Goal: Check status: Check status

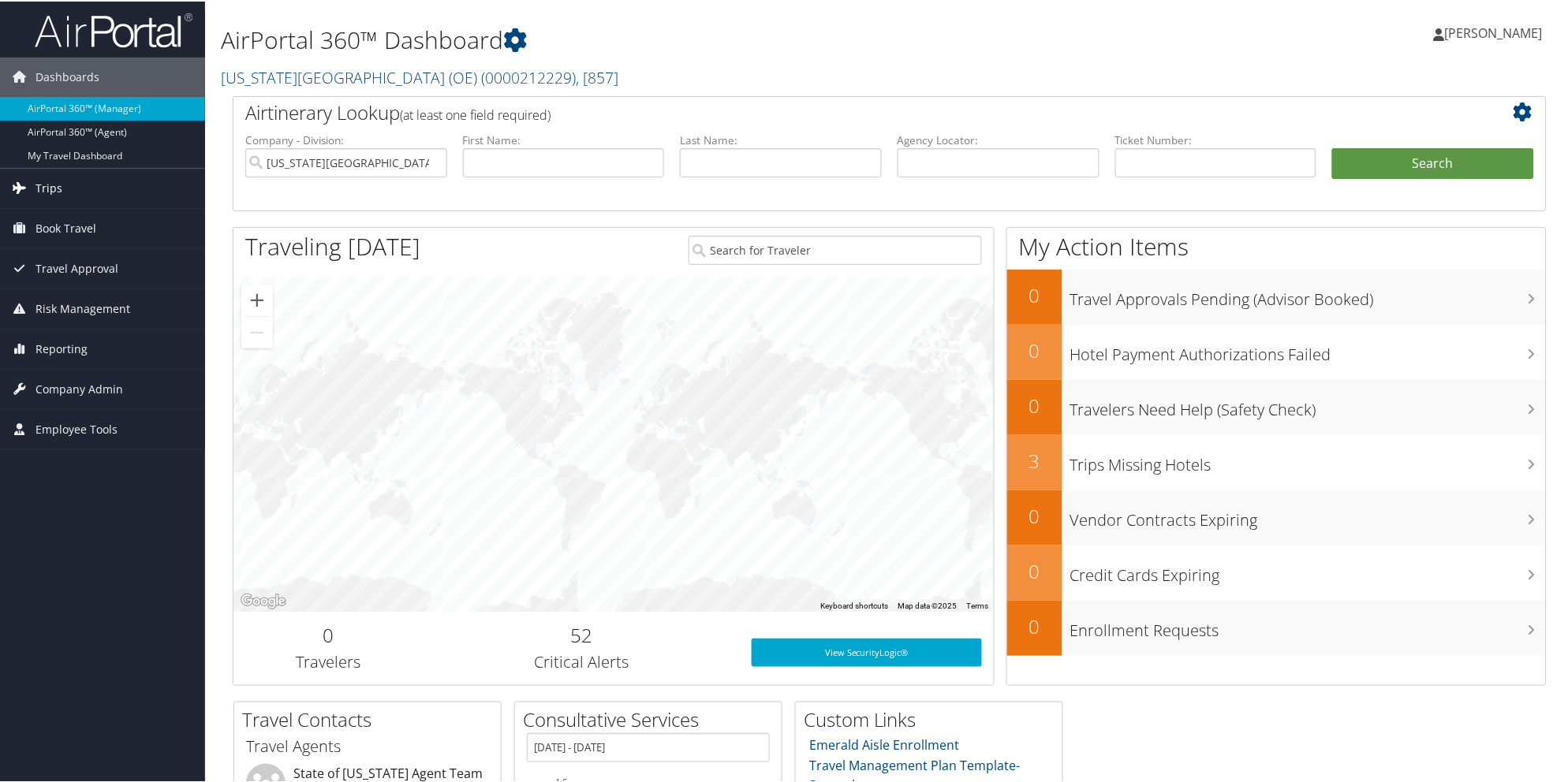
click at [53, 190] on span "Trips" at bounding box center [49, 187] width 27 height 39
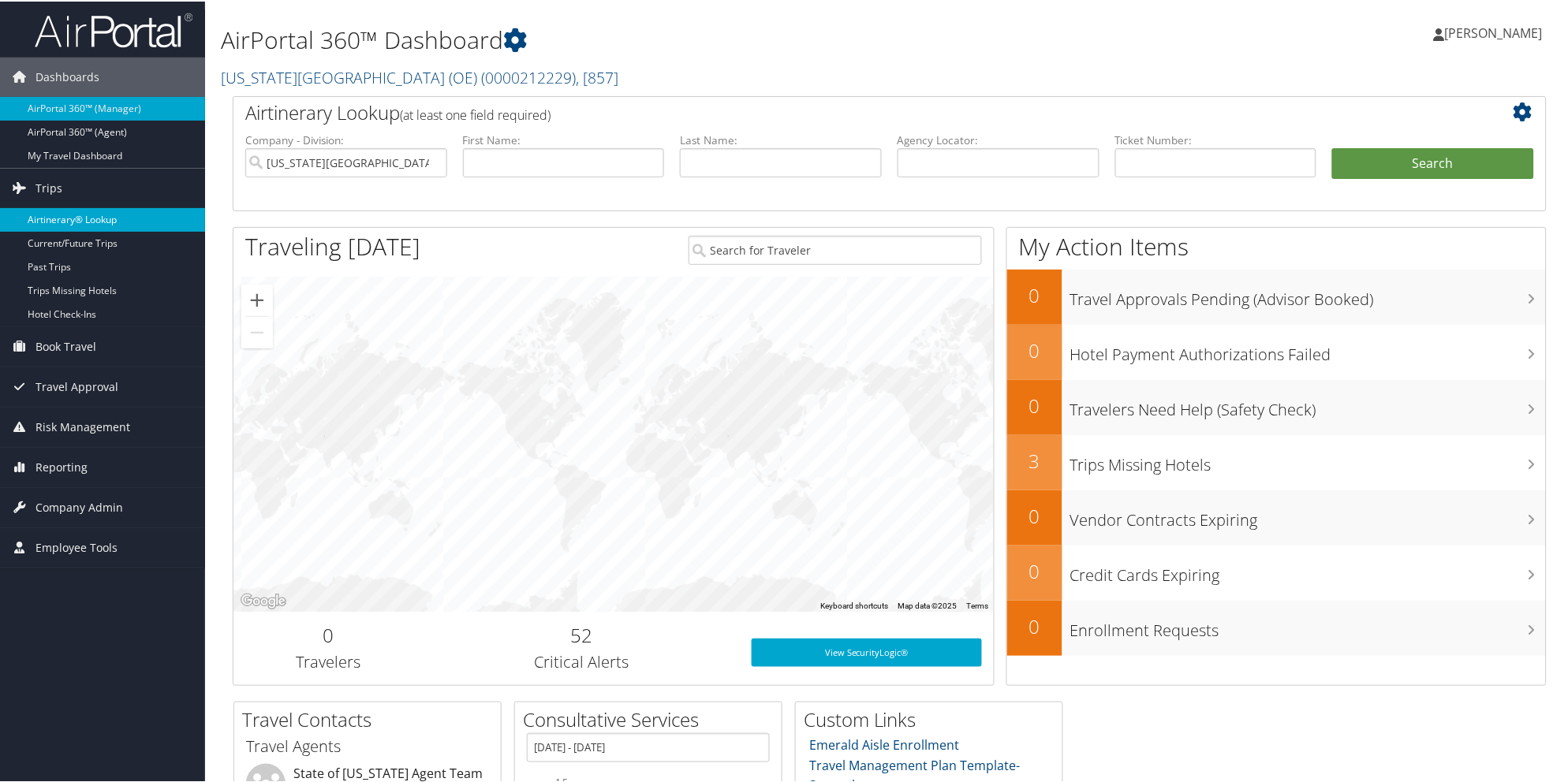
click at [60, 214] on link "Airtinerary® Lookup" at bounding box center [102, 218] width 205 height 23
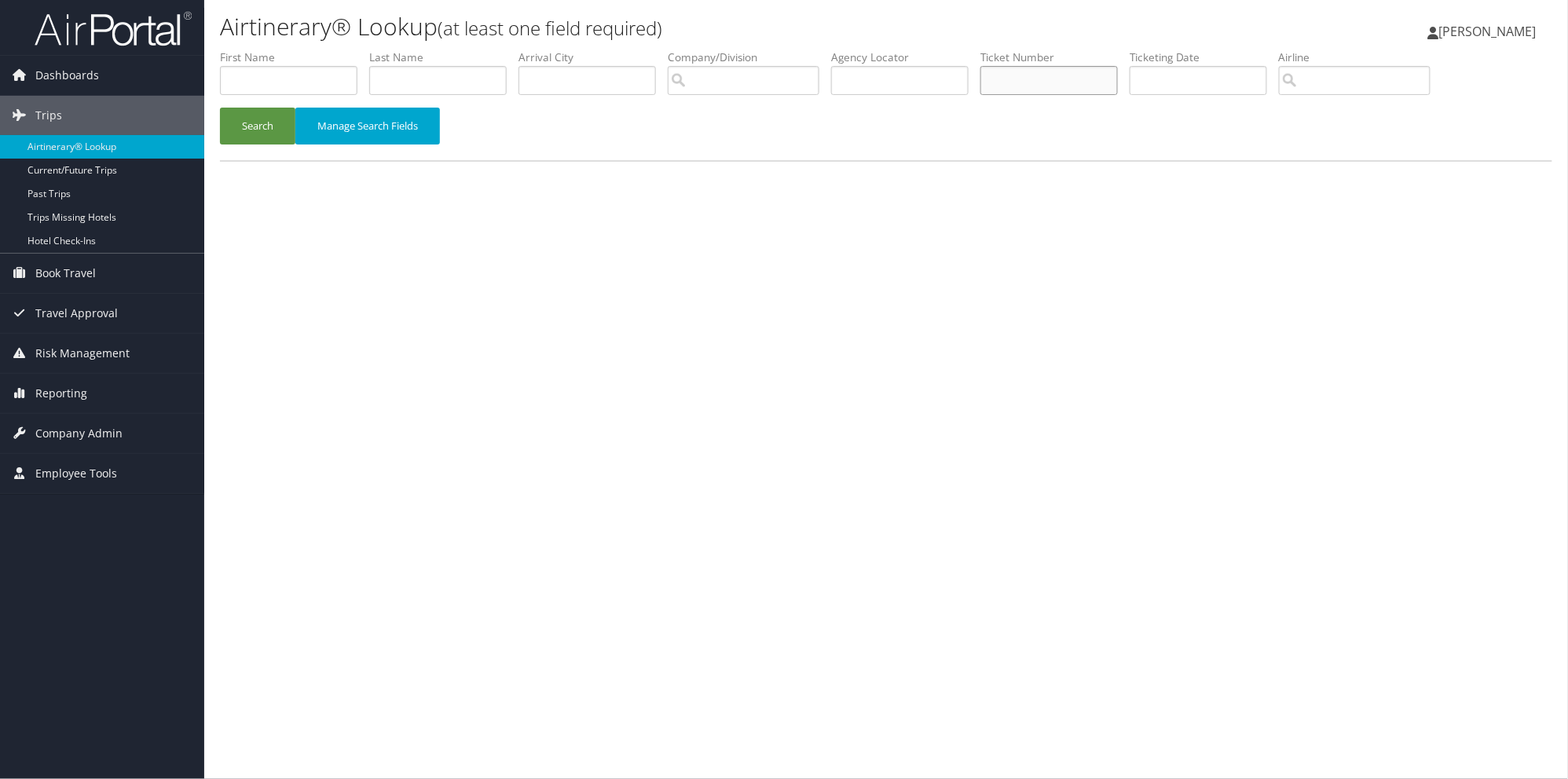
click at [1074, 87] on input "text" at bounding box center [1049, 80] width 138 height 29
paste input "0067309420881"
type input "0067309420881"
click at [269, 123] on button "Search" at bounding box center [257, 127] width 75 height 37
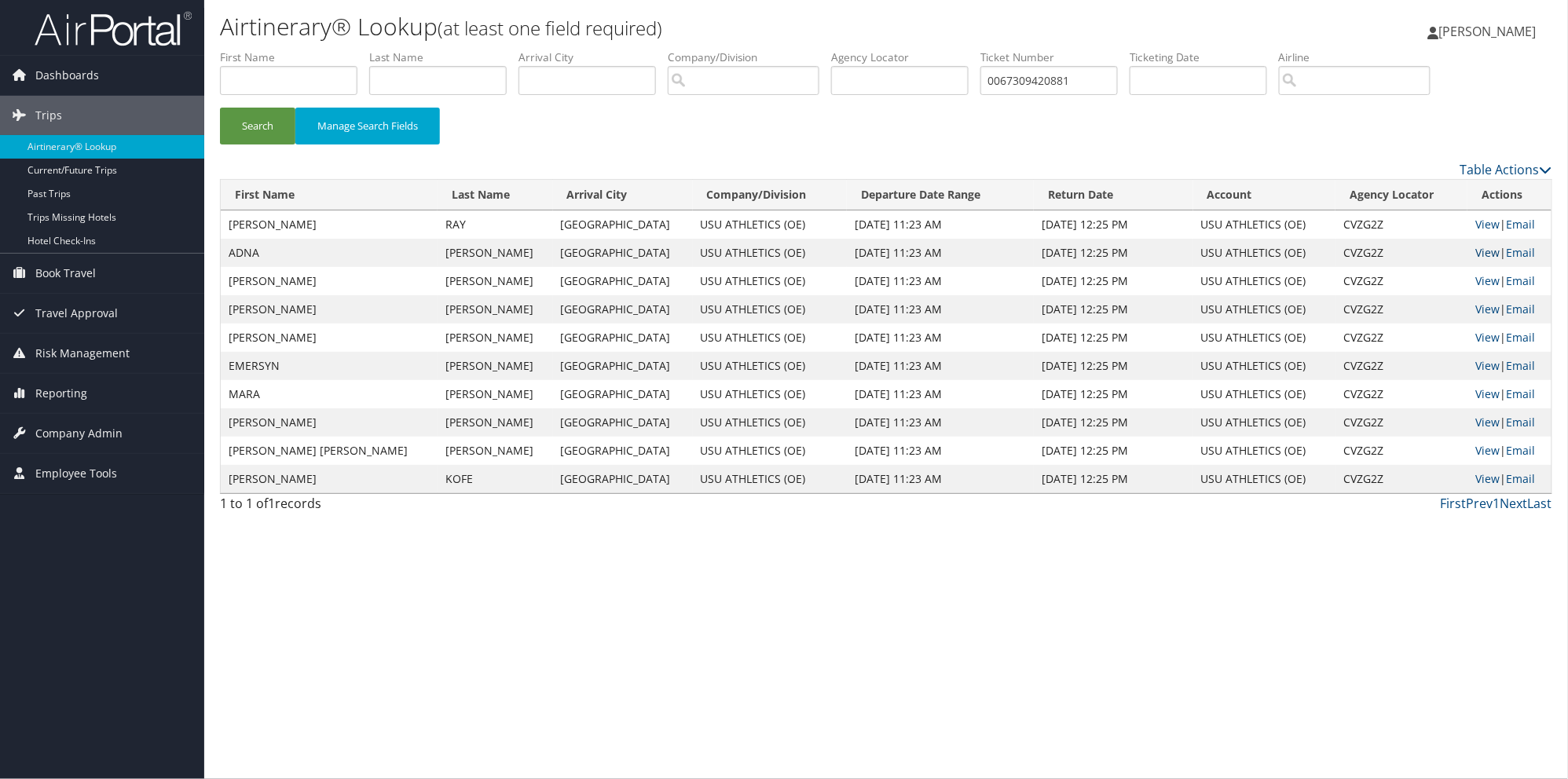
click at [1476, 254] on link "View" at bounding box center [1488, 252] width 24 height 15
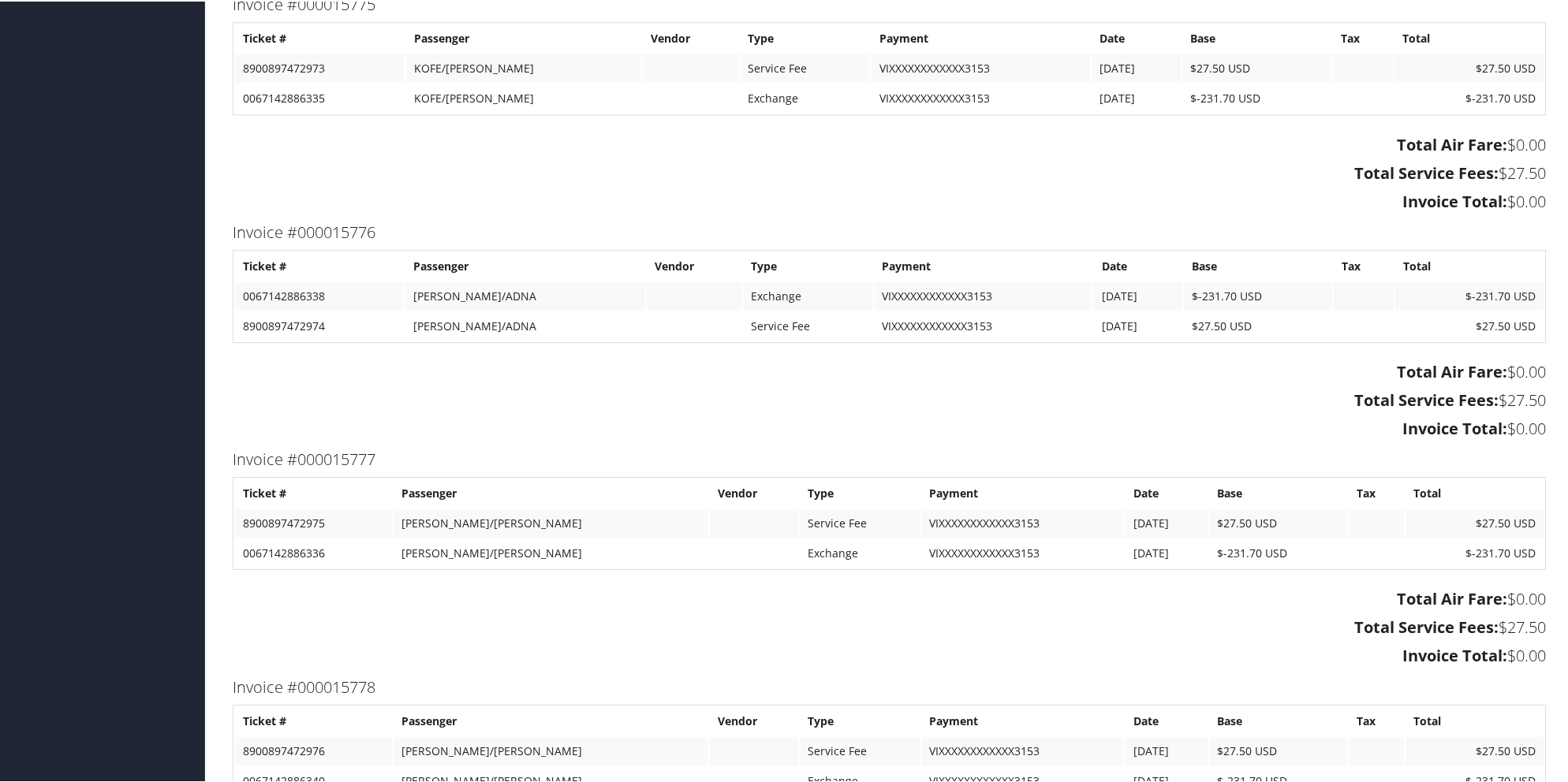
scroll to position [1209, 0]
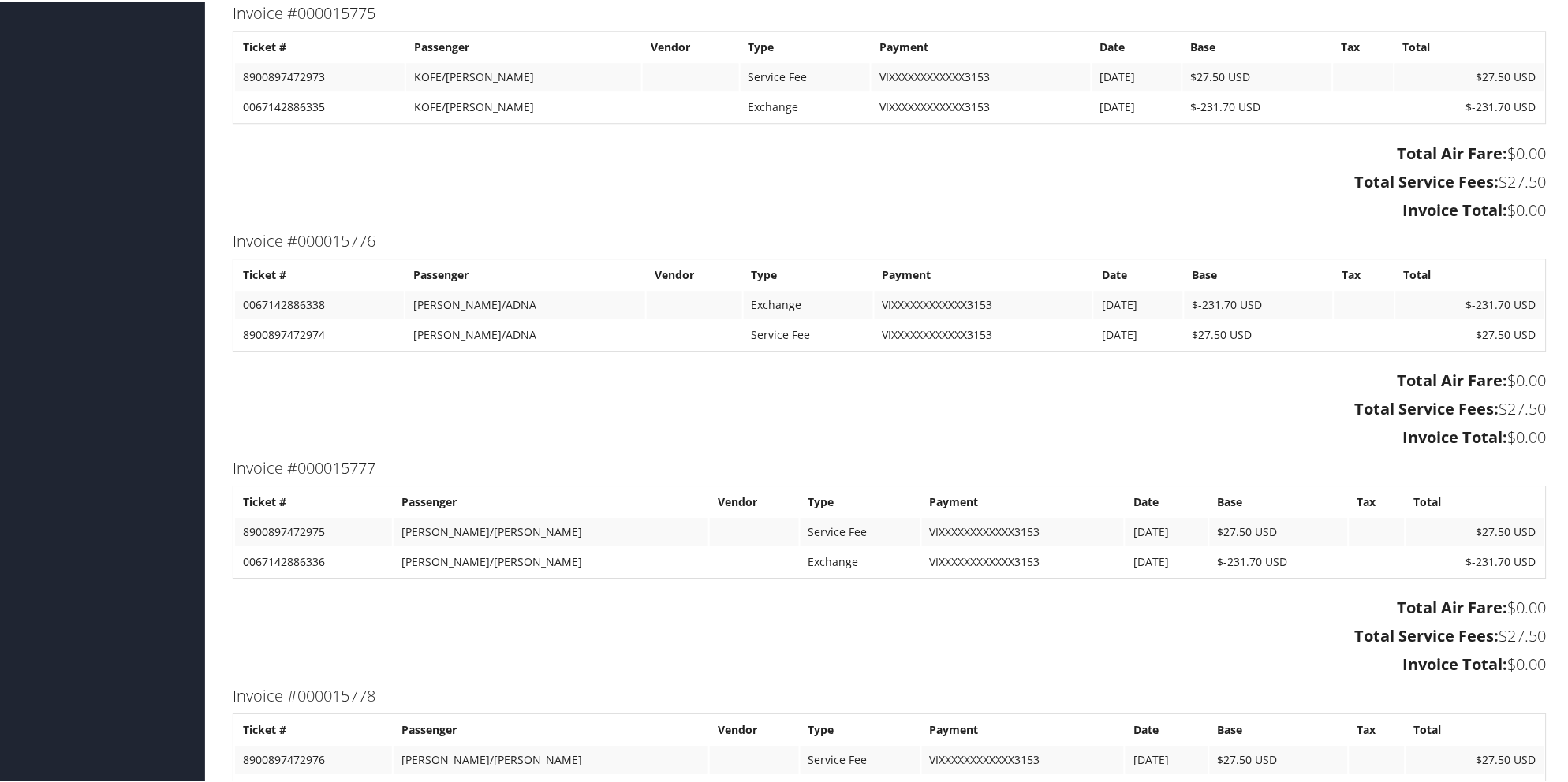
click at [330, 295] on td "0067142886338" at bounding box center [319, 304] width 169 height 28
drag, startPoint x: 327, startPoint y: 296, endPoint x: 243, endPoint y: 295, distance: 84.0
click at [243, 295] on td "0067142886338" at bounding box center [319, 304] width 169 height 28
copy td "0067142886338"
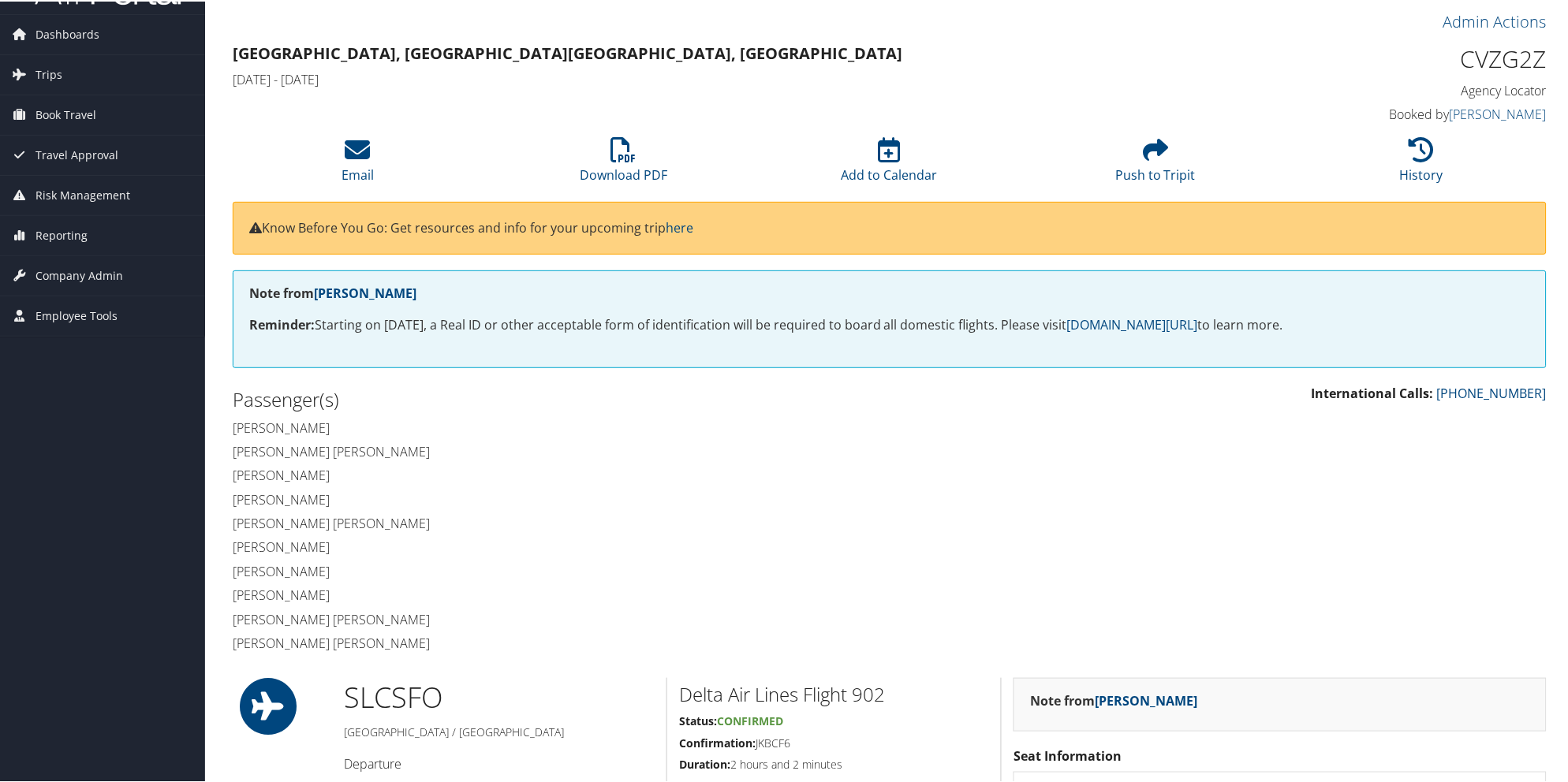
scroll to position [0, 0]
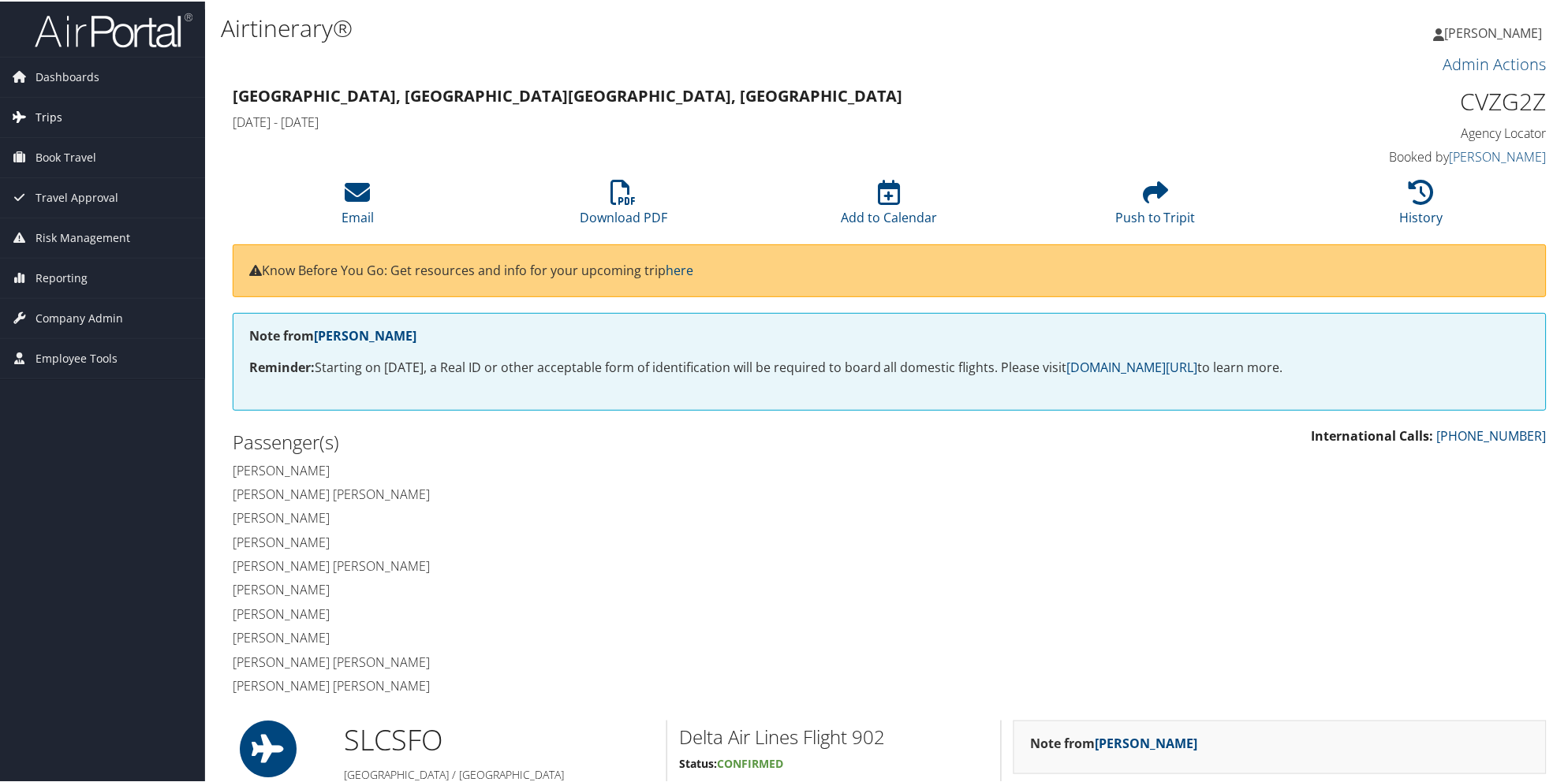
click at [58, 120] on span "Trips" at bounding box center [49, 116] width 27 height 39
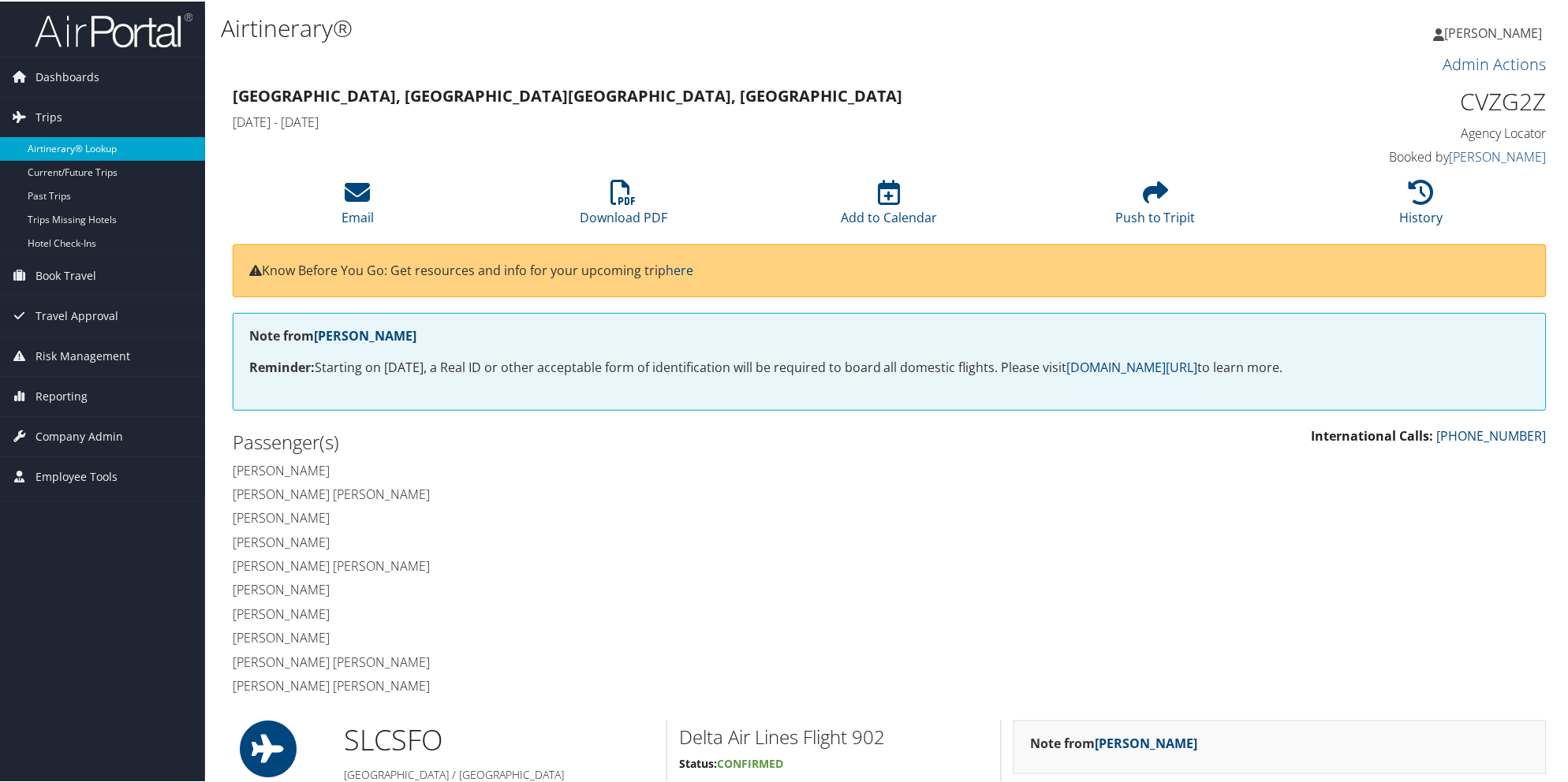
click at [61, 145] on link "Airtinerary® Lookup" at bounding box center [102, 147] width 205 height 23
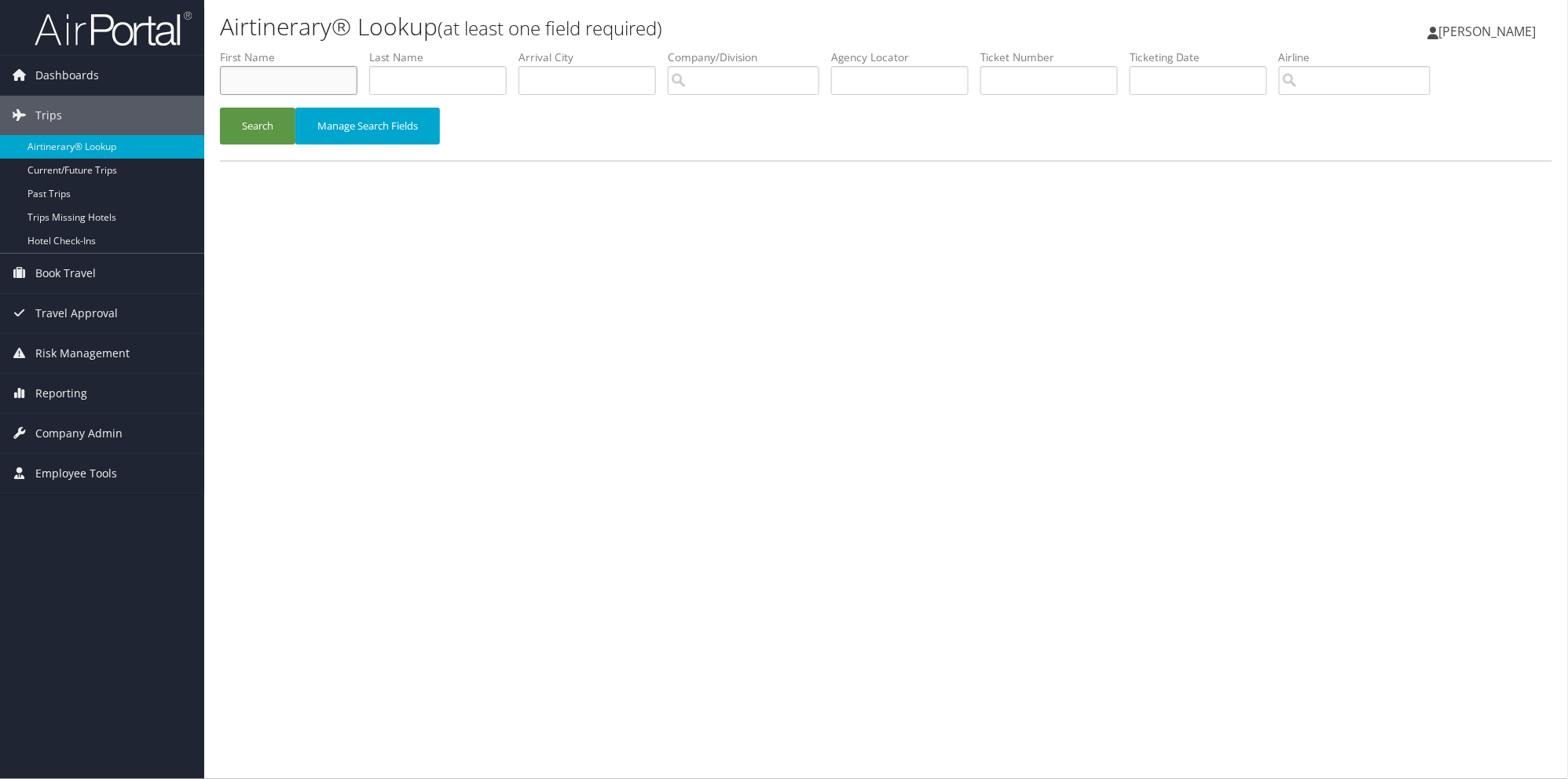
click at [301, 84] on input "text" at bounding box center [289, 80] width 138 height 29
type input "m"
type input "adna"
type input "mehmedovic"
click at [247, 131] on button "Search" at bounding box center [257, 127] width 75 height 37
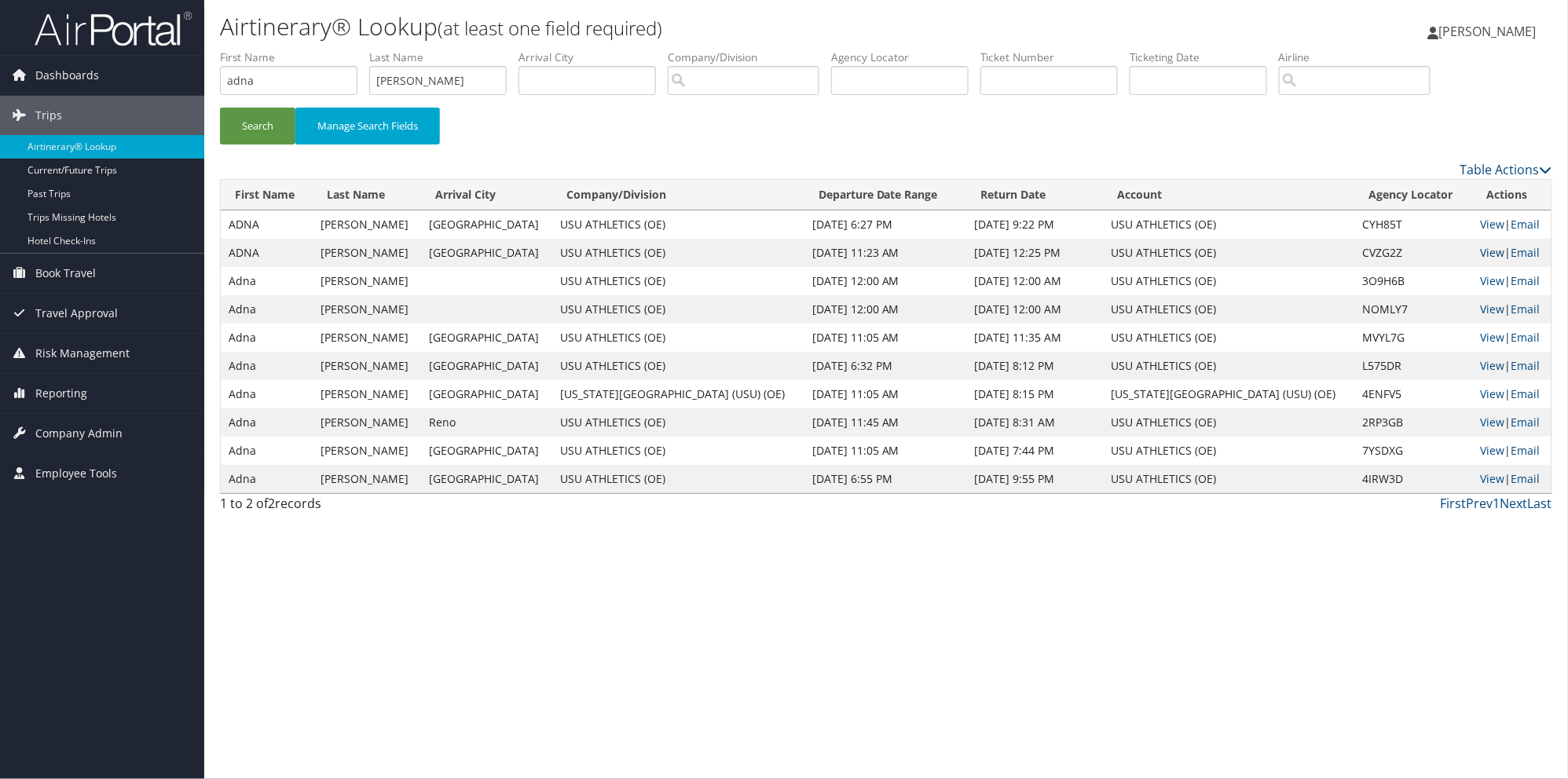
click at [1481, 255] on link "View" at bounding box center [1494, 252] width 24 height 15
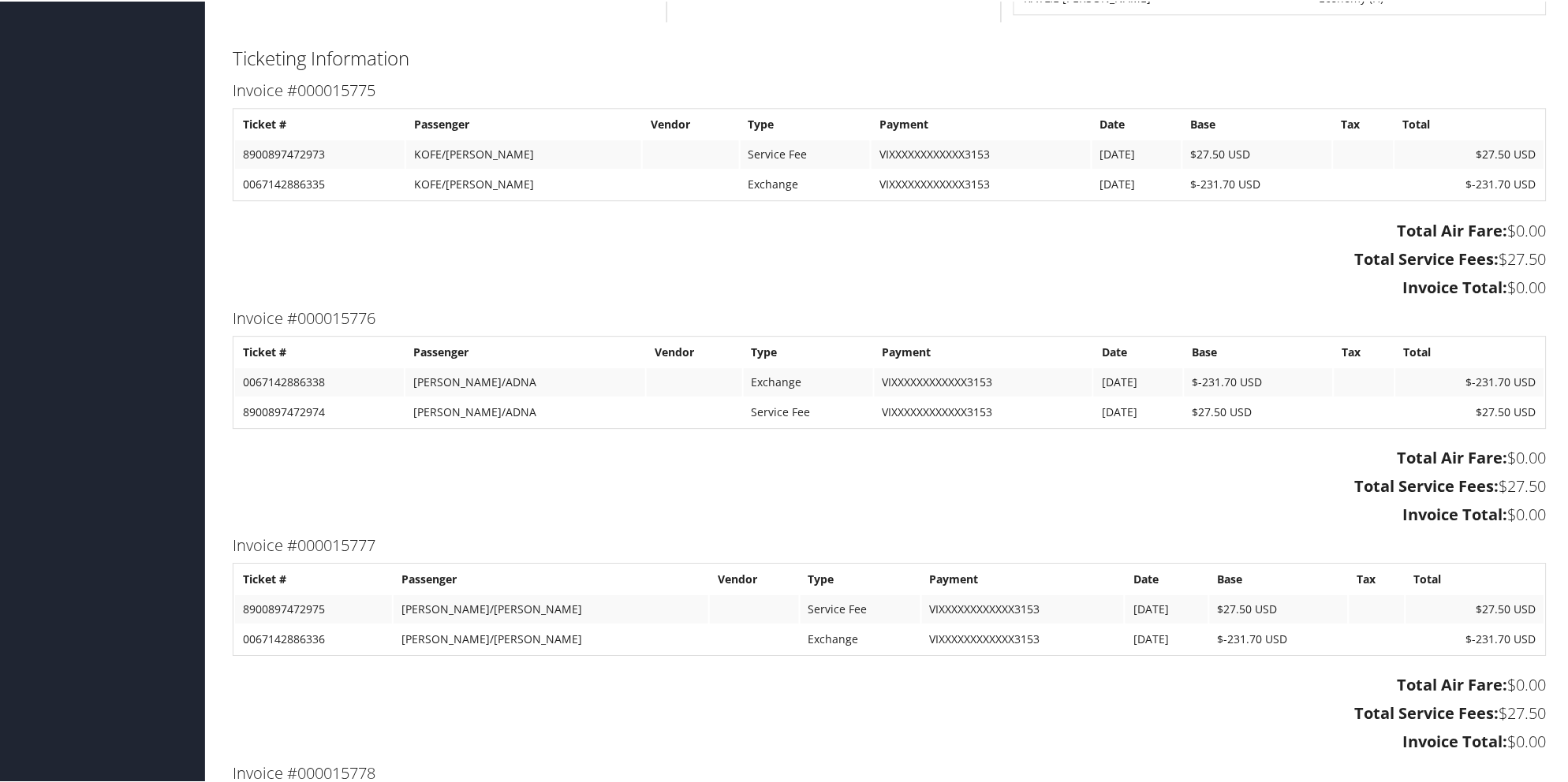
scroll to position [1106, 0]
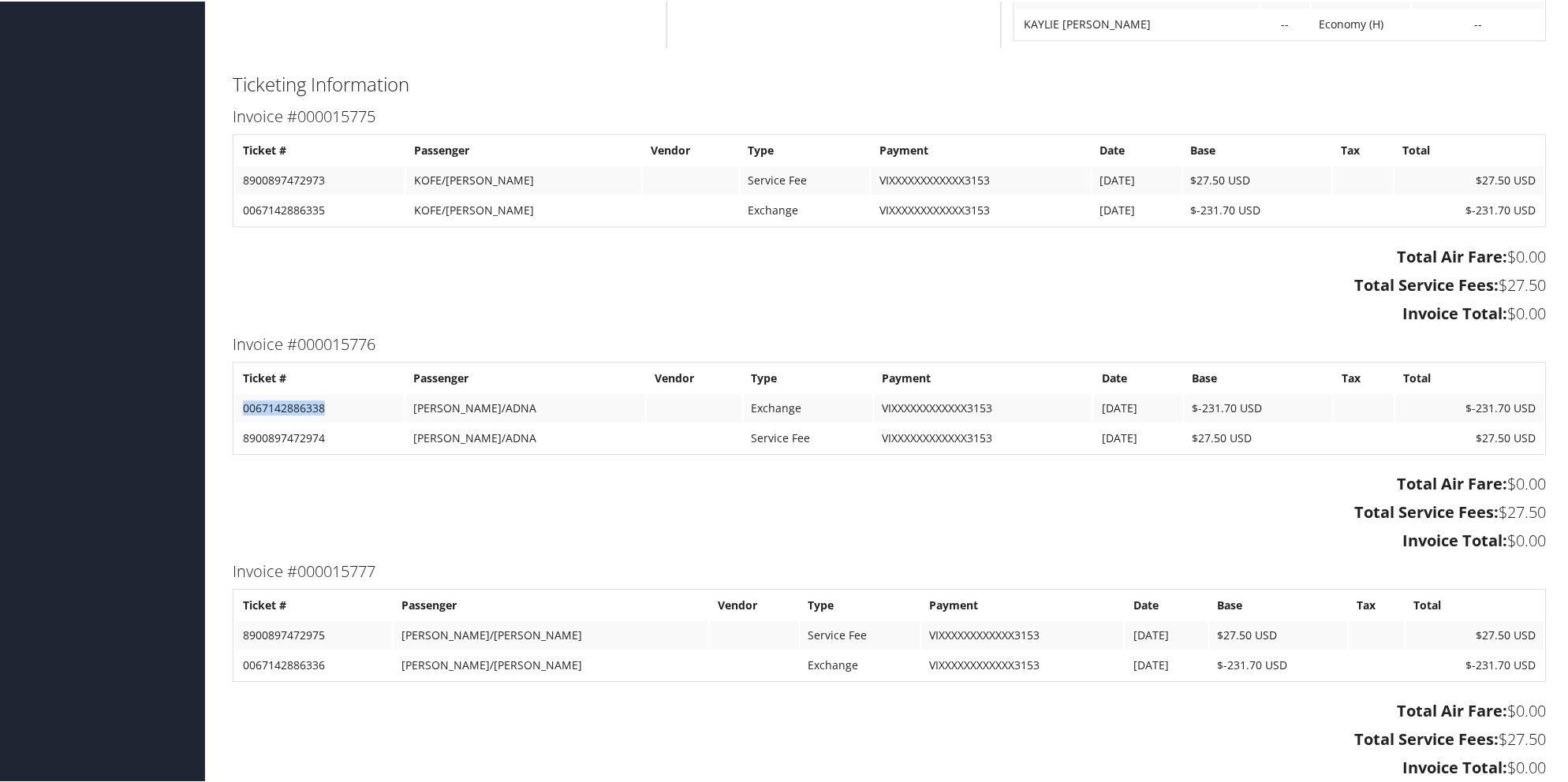
drag, startPoint x: 333, startPoint y: 398, endPoint x: 242, endPoint y: 396, distance: 91.0
click at [242, 396] on td "0067142886338" at bounding box center [319, 406] width 169 height 28
copy td "0067142886338"
